Goal: Task Accomplishment & Management: Use online tool/utility

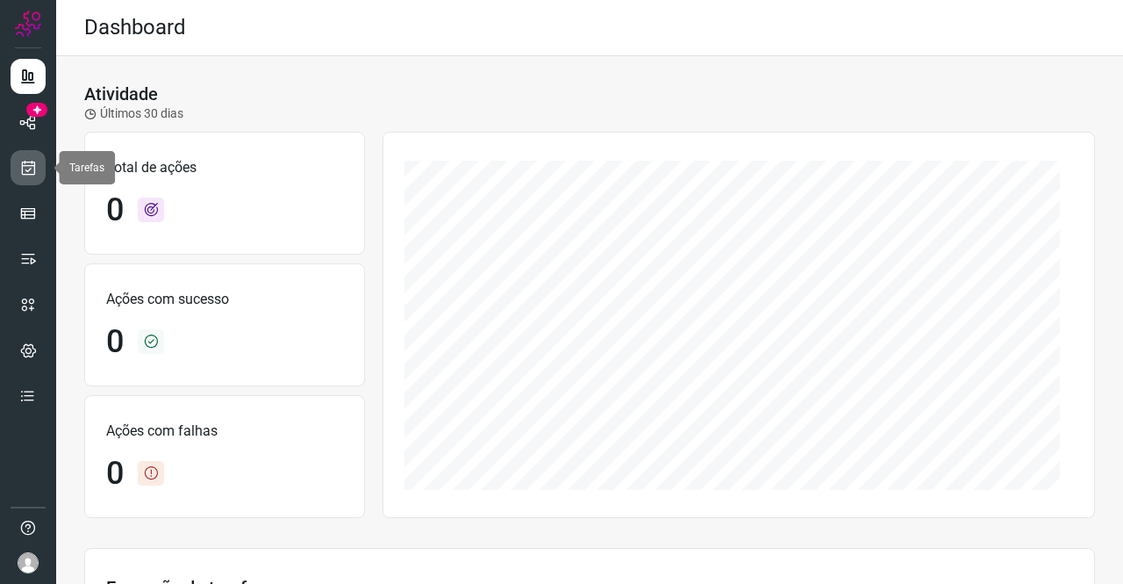
click at [31, 166] on icon at bounding box center [28, 168] width 18 height 18
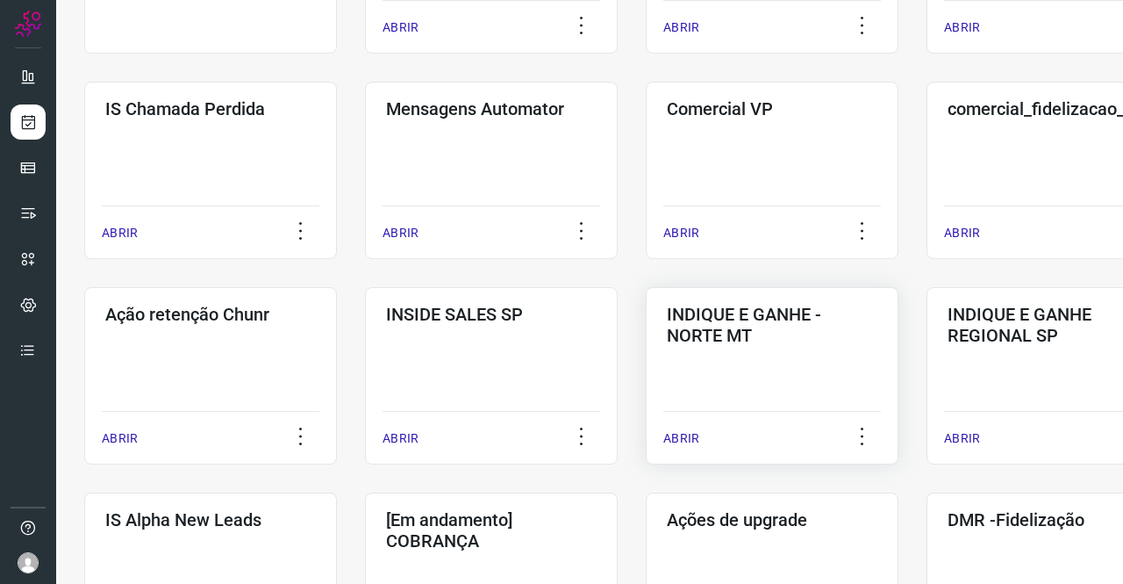
scroll to position [439, 0]
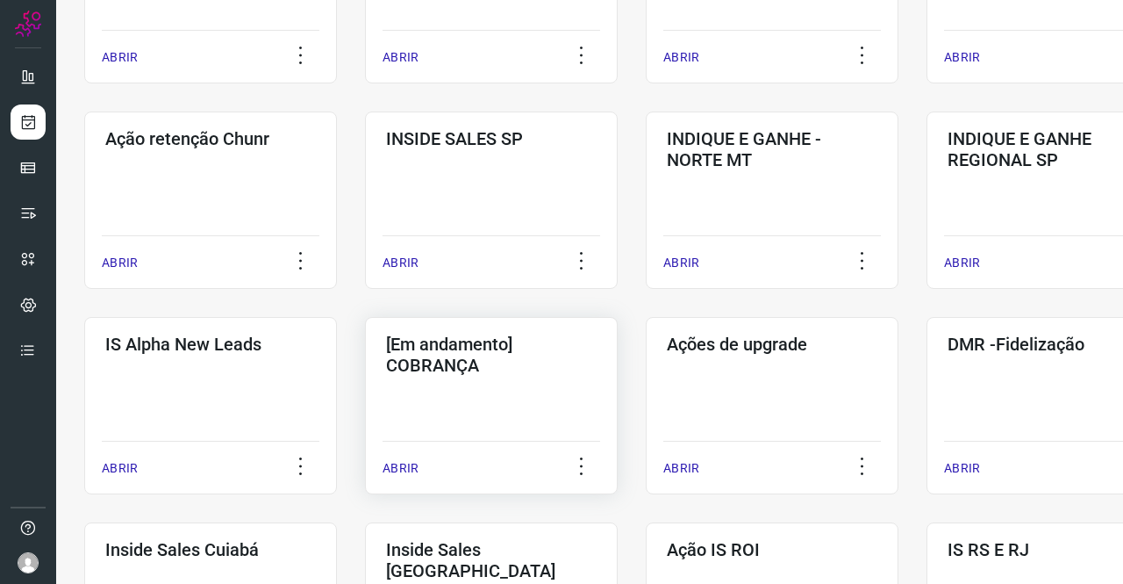
click at [646, 391] on div "[Em andamento] COBRANÇA ABRIR" at bounding box center [772, 405] width 253 height 177
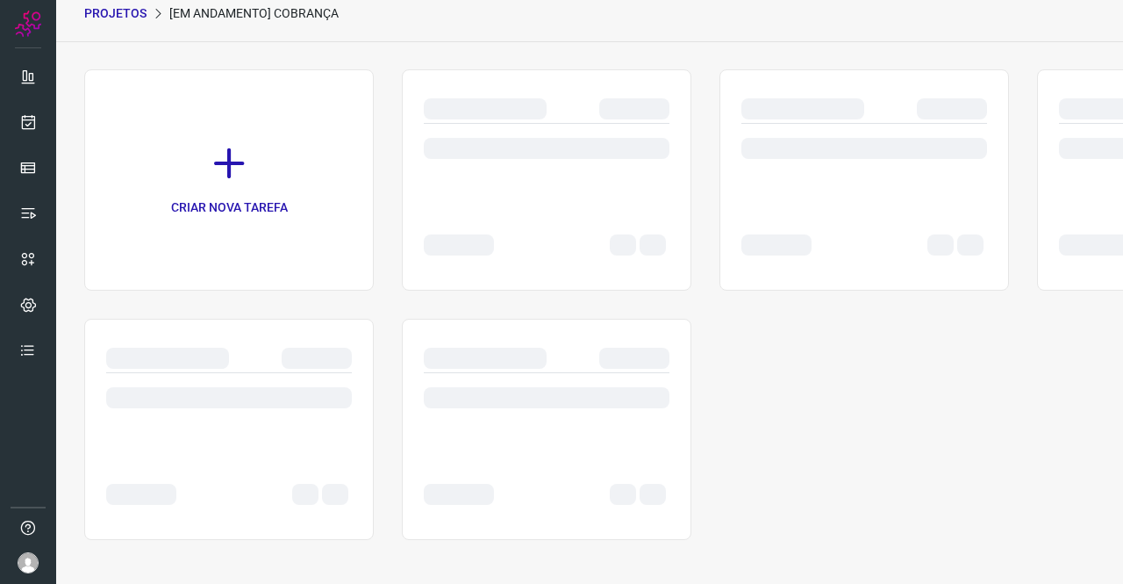
scroll to position [70, 0]
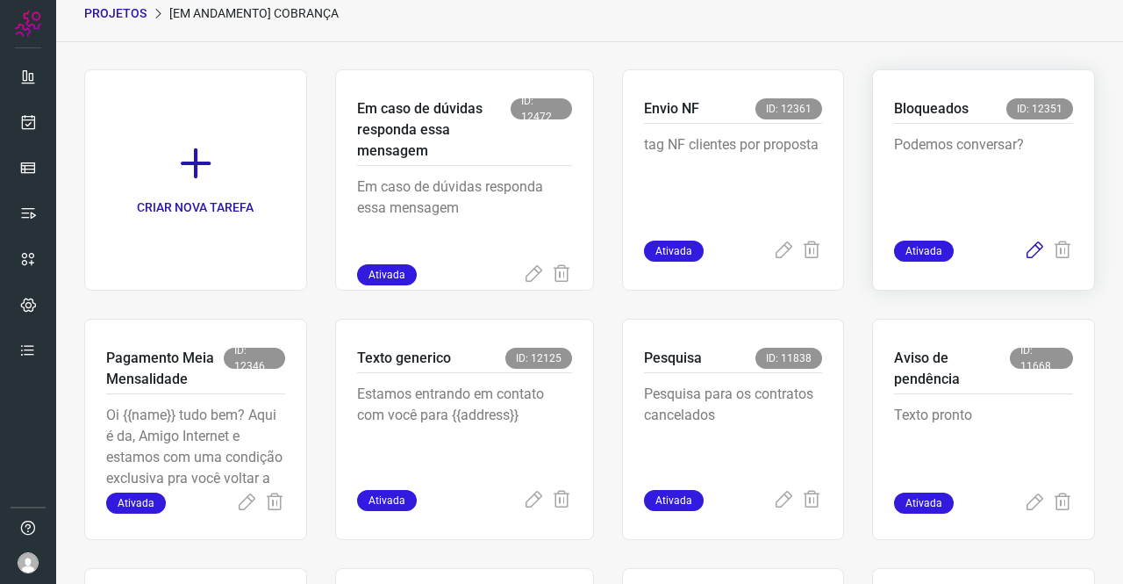
click at [1024, 247] on icon at bounding box center [1034, 250] width 21 height 21
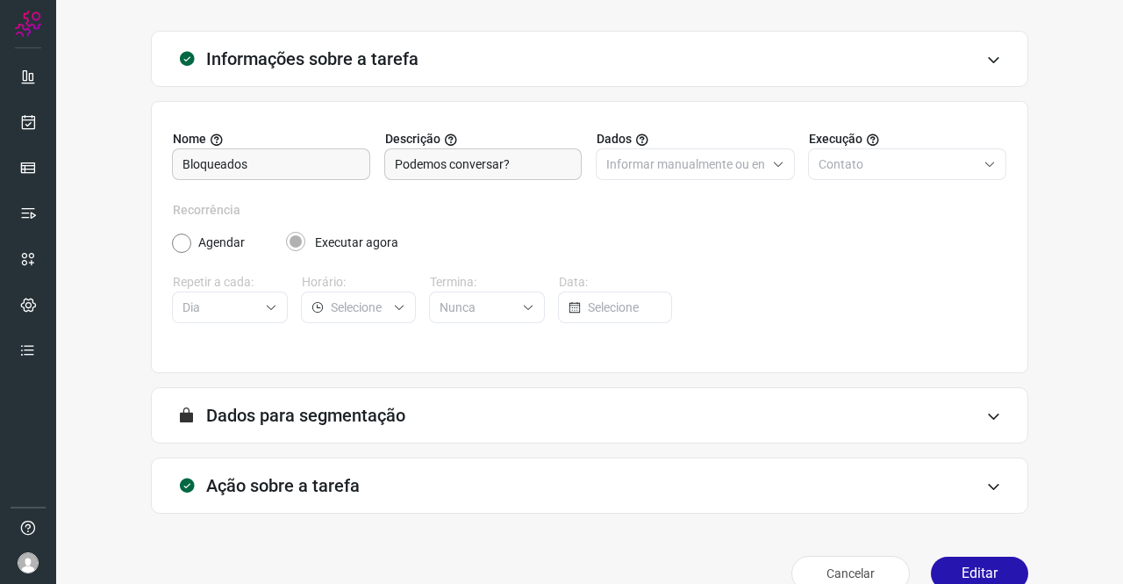
drag, startPoint x: 462, startPoint y: 476, endPoint x: 470, endPoint y: 480, distance: 9.8
click at [466, 478] on div "Ação sobre a tarefa" at bounding box center [590, 485] width 878 height 56
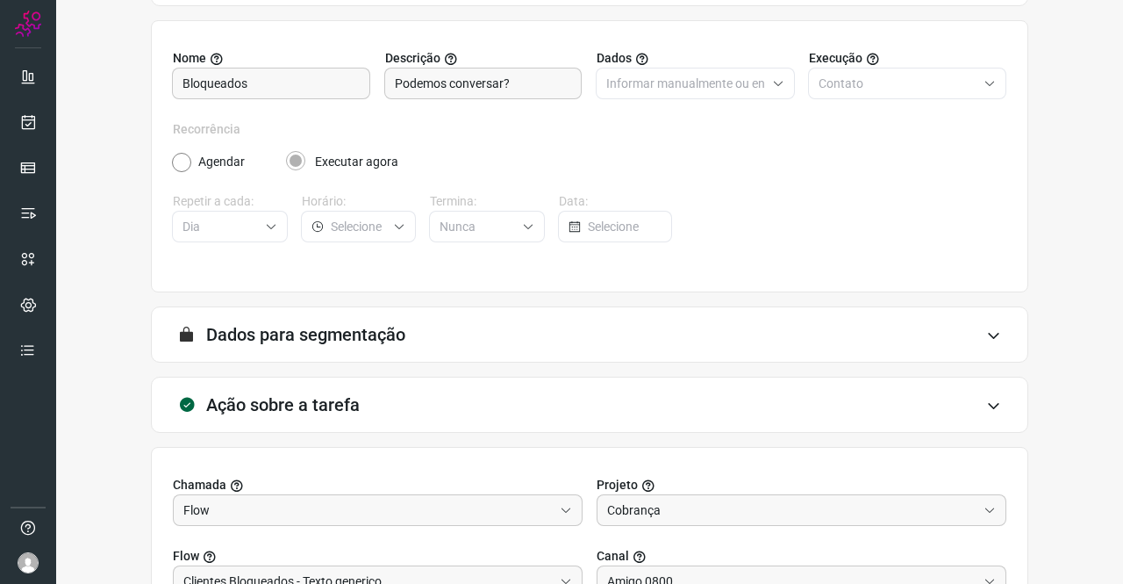
scroll to position [334, 0]
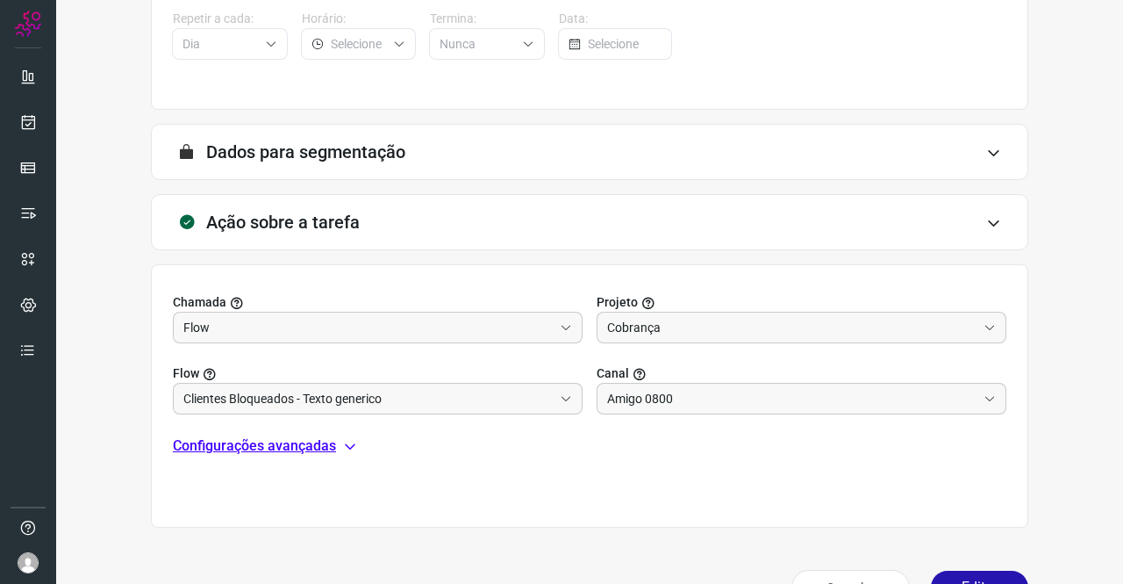
click at [336, 438] on div "Configurações avançadas" at bounding box center [590, 445] width 834 height 21
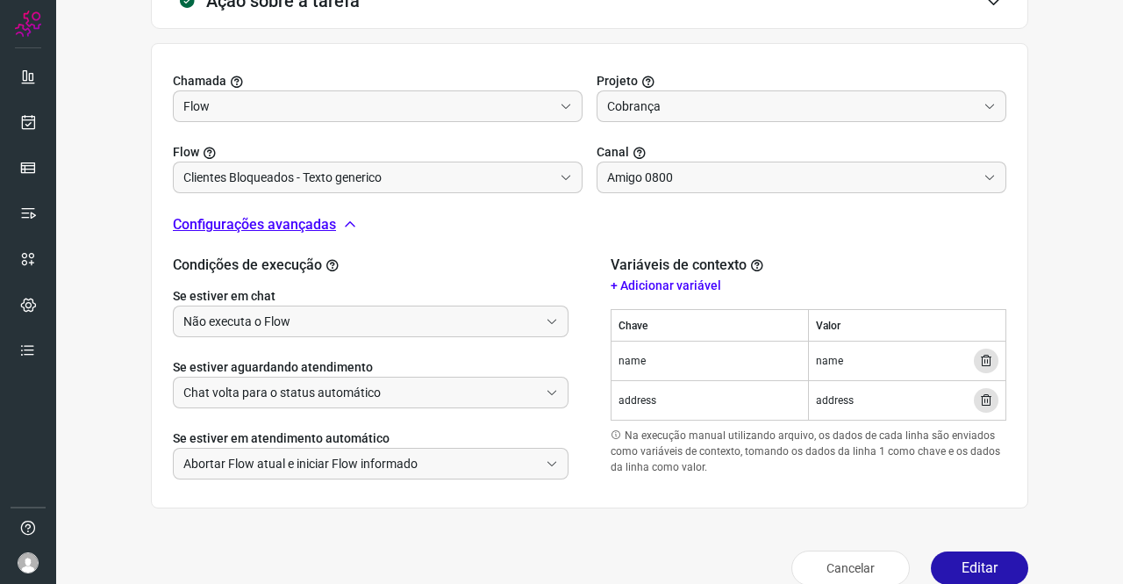
scroll to position [579, 0]
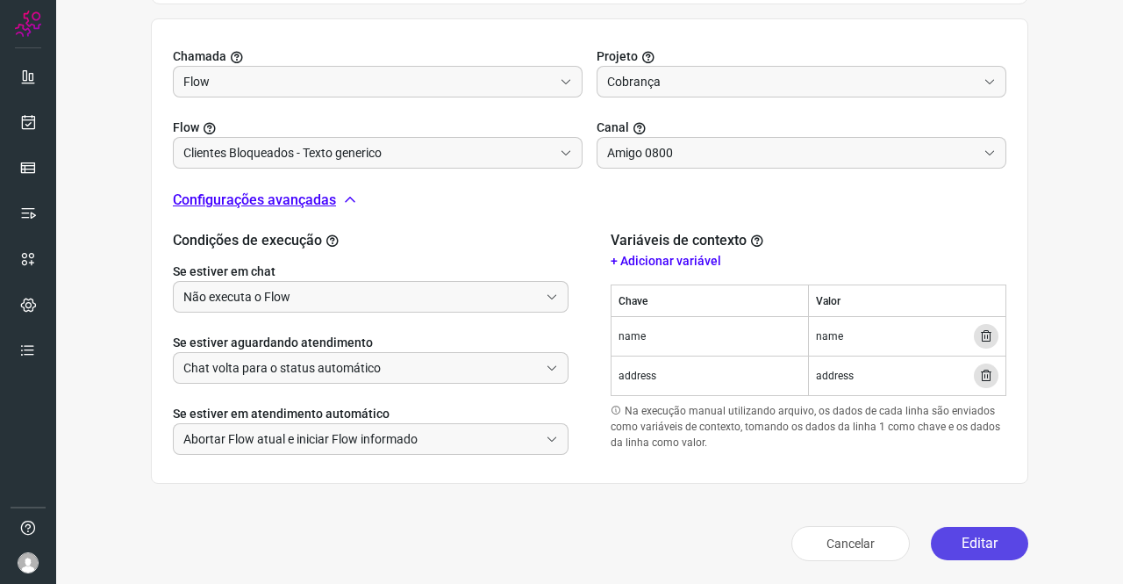
click at [980, 538] on button "Editar" at bounding box center [979, 543] width 97 height 33
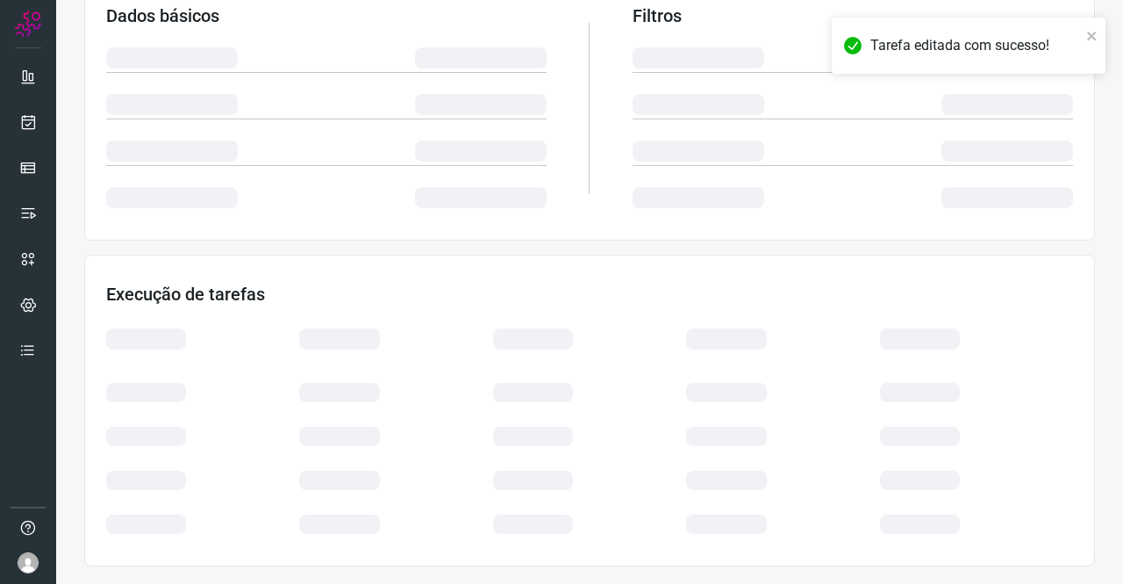
scroll to position [319, 0]
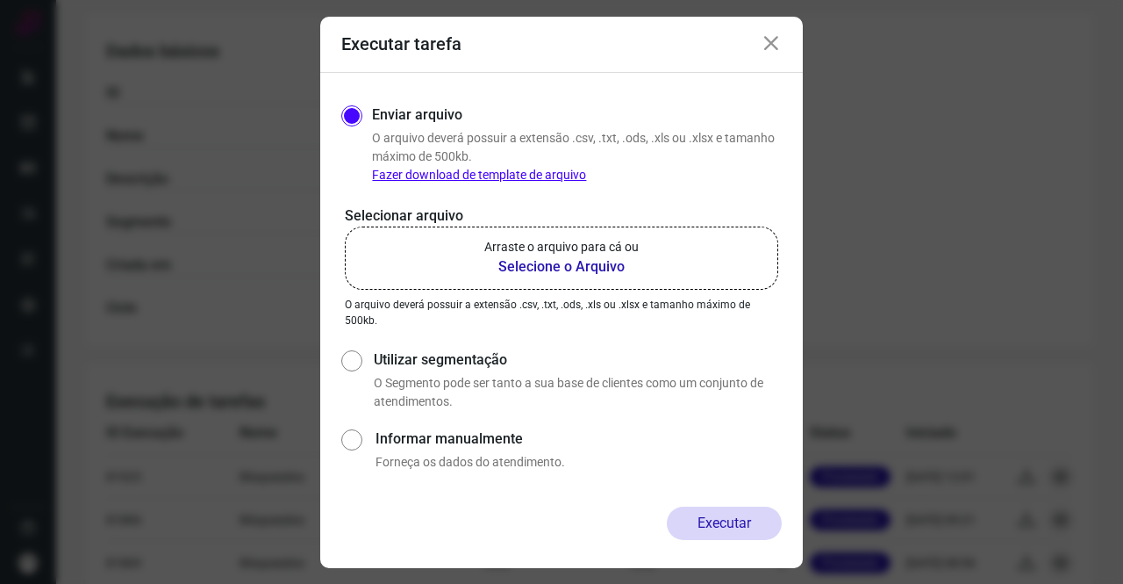
click at [538, 266] on b "Selecione o Arquivo" at bounding box center [561, 266] width 154 height 21
click at [0, 0] on input "Arraste o arquivo para cá ou Selecione o Arquivo" at bounding box center [0, 0] width 0 height 0
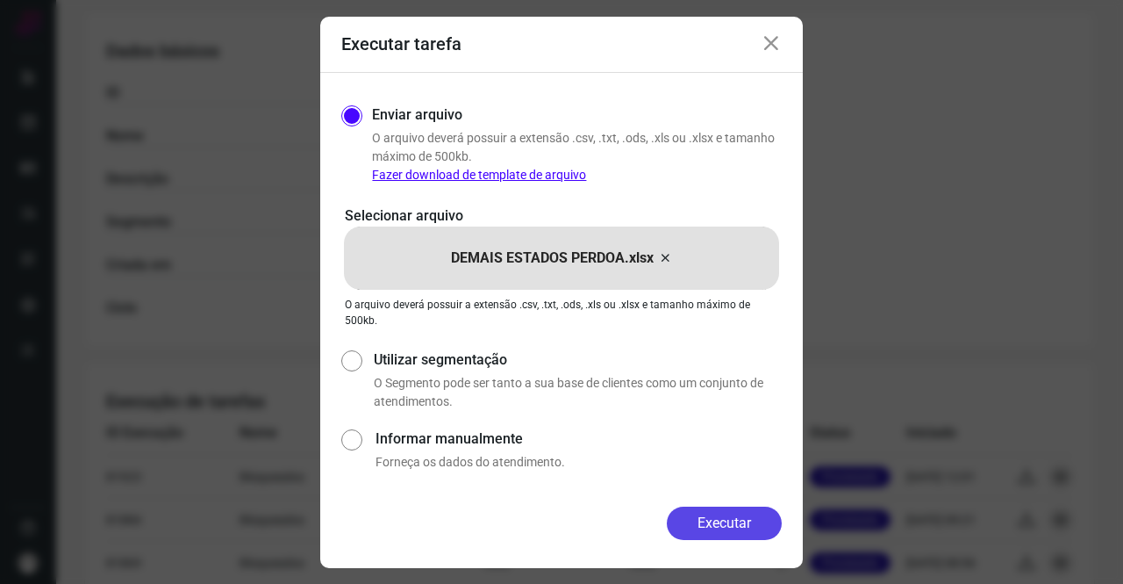
click at [739, 516] on button "Executar" at bounding box center [724, 522] width 115 height 33
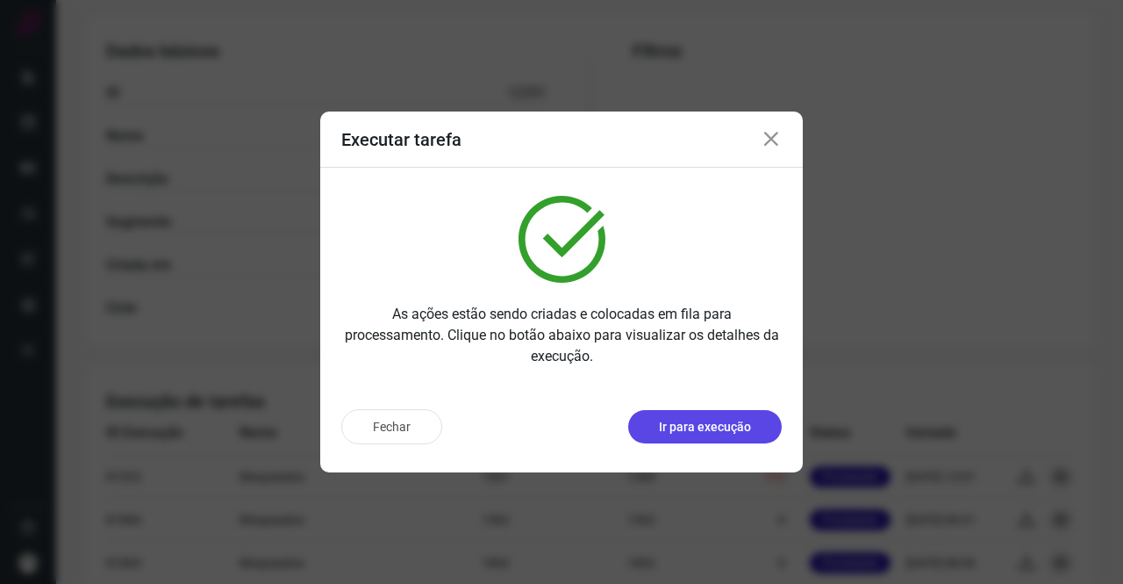
click at [707, 433] on p "Ir para execução" at bounding box center [705, 427] width 92 height 18
